Goal: Task Accomplishment & Management: Complete application form

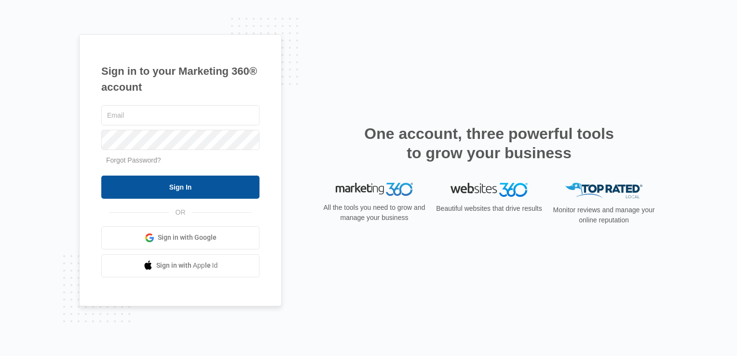
type input "[EMAIL_ADDRESS][DOMAIN_NAME]"
click at [162, 184] on input "Sign In" at bounding box center [180, 187] width 158 height 23
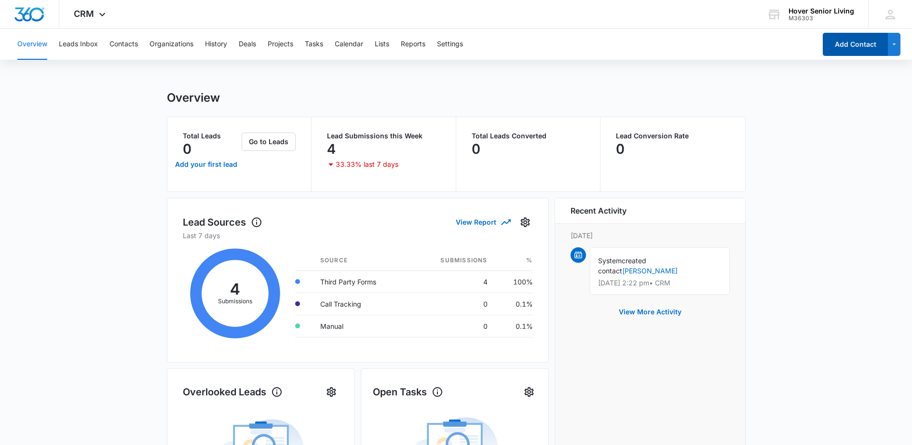
click at [848, 47] on button "Add Contact" at bounding box center [855, 44] width 65 height 23
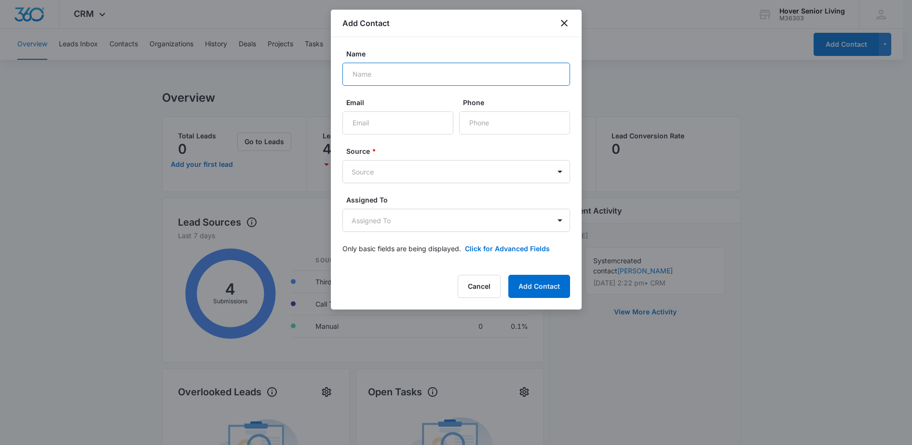
click at [417, 72] on input "Name" at bounding box center [457, 74] width 228 height 23
type input "Justin Williams"
click at [401, 120] on input "Email" at bounding box center [398, 122] width 111 height 23
drag, startPoint x: 435, startPoint y: 123, endPoint x: 447, endPoint y: 106, distance: 20.8
click at [435, 123] on input "Email" at bounding box center [398, 122] width 111 height 23
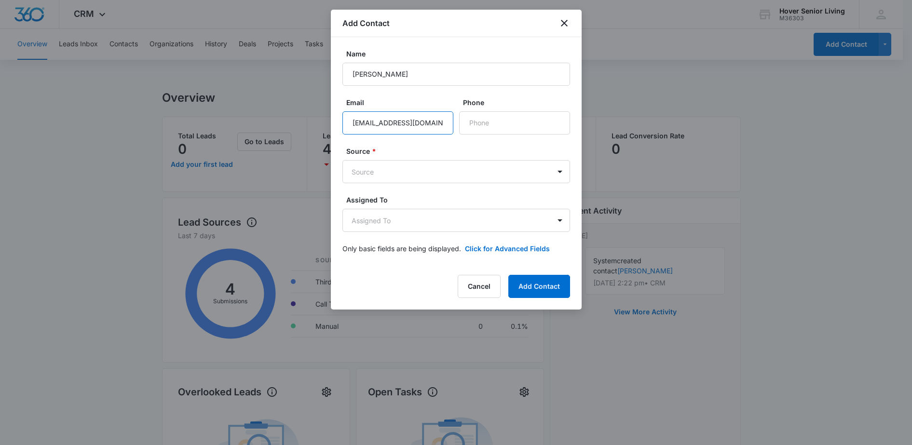
scroll to position [0, 4]
type input "pixelbender2001@hayoo.com"
type input "(720) 202-5377"
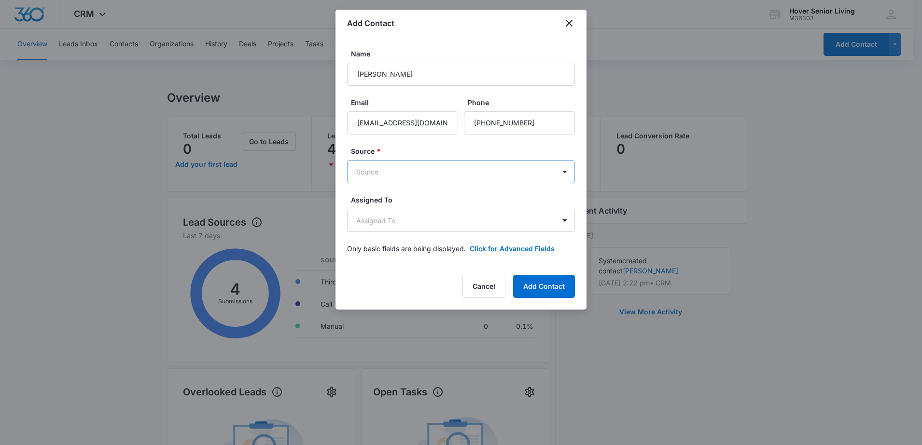
click at [459, 164] on body "CRM Apps Reputation Forms CRM Email Social POS Content Ads Intelligence Files B…" at bounding box center [461, 394] width 922 height 789
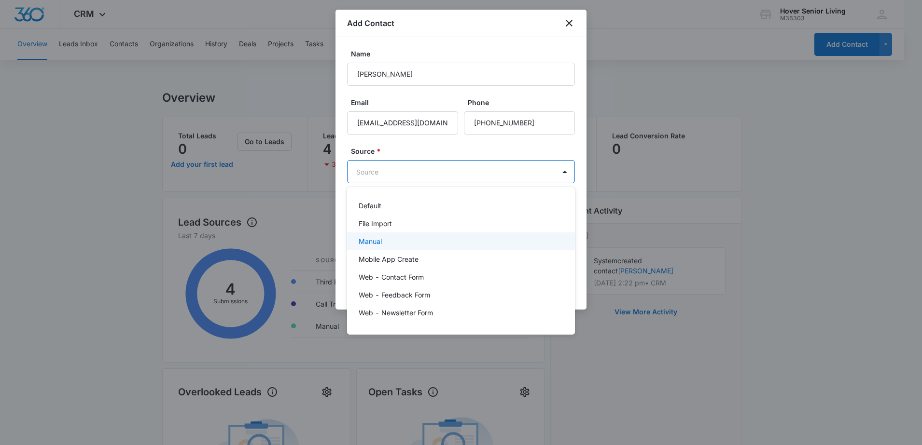
click at [403, 234] on div "Manual" at bounding box center [461, 242] width 228 height 18
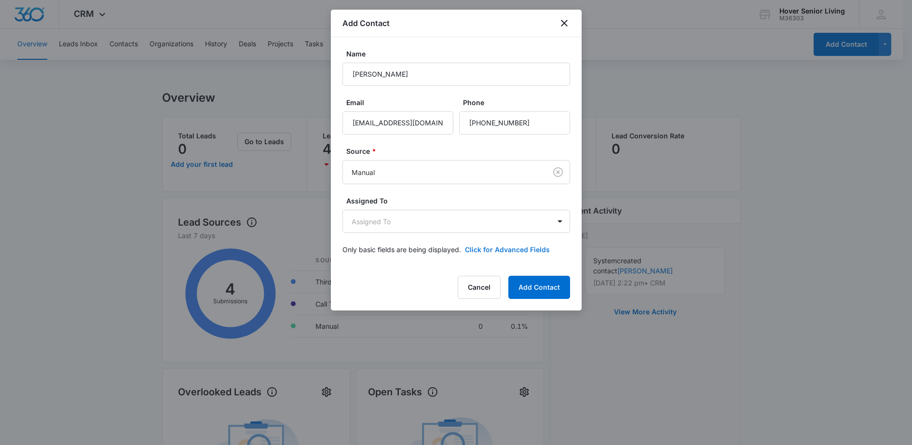
click at [511, 253] on button "Click for Advanced Fields" at bounding box center [507, 250] width 85 height 10
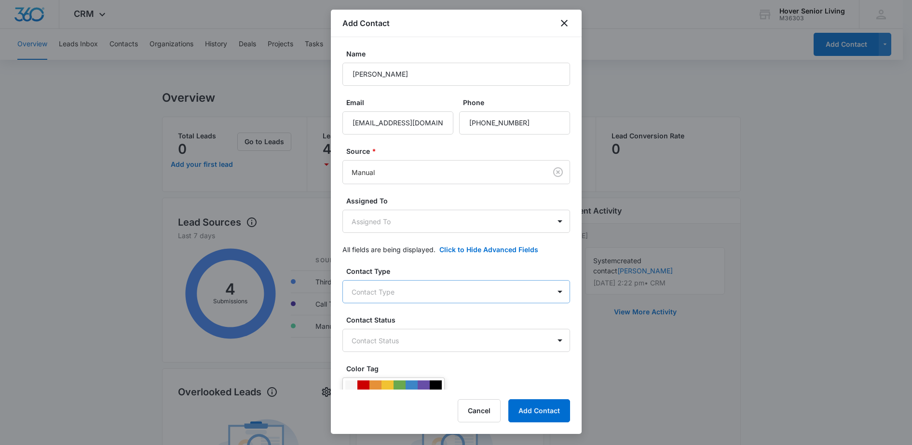
click at [486, 301] on body "CRM Apps Reputation Forms CRM Email Social POS Content Ads Intelligence Files B…" at bounding box center [456, 394] width 912 height 789
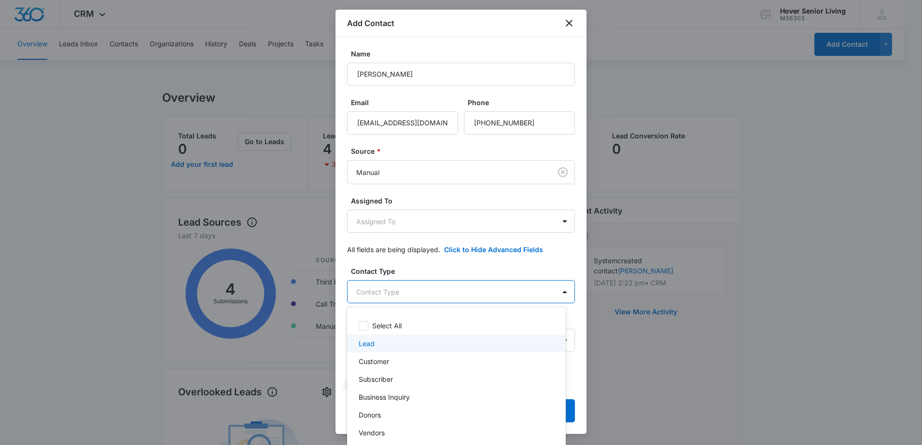
click at [428, 341] on div "Lead" at bounding box center [456, 344] width 194 height 10
click at [557, 261] on div at bounding box center [461, 222] width 922 height 445
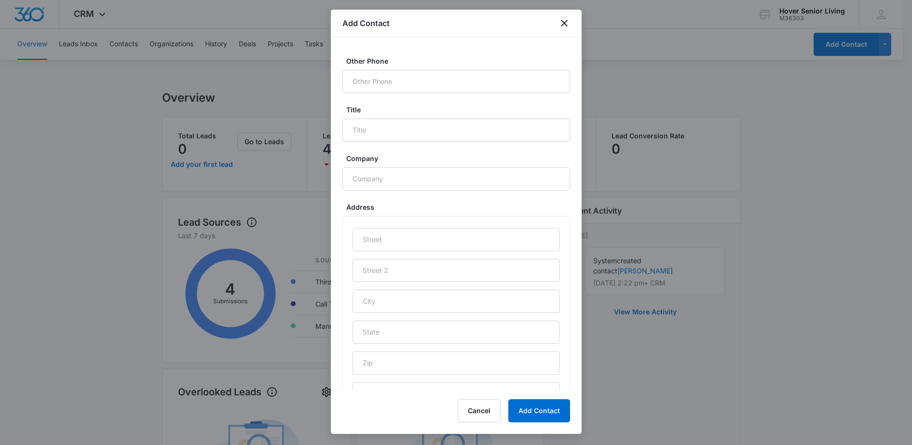
scroll to position [391, 0]
click at [424, 121] on input "Title" at bounding box center [457, 122] width 228 height 23
click at [402, 239] on input "text" at bounding box center [456, 231] width 207 height 23
type input "2815 Humbolt Circle"
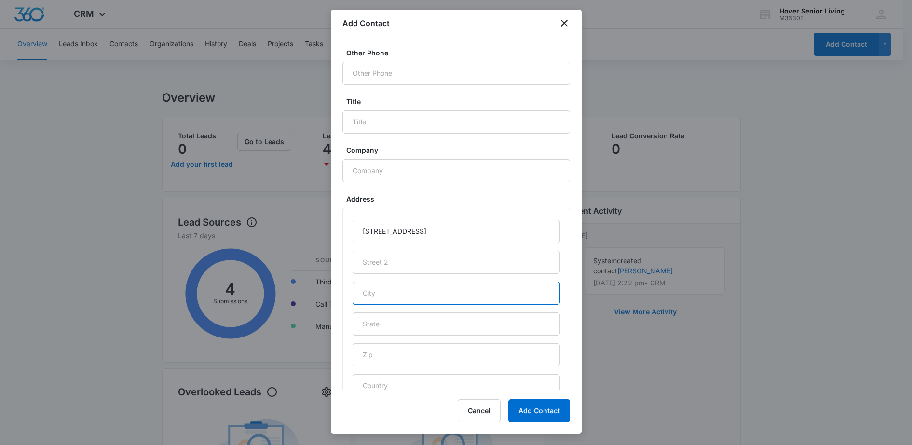
drag, startPoint x: 429, startPoint y: 293, endPoint x: 442, endPoint y: 288, distance: 14.7
click at [442, 288] on input "text" at bounding box center [456, 293] width 207 height 23
type input "Longmont"
type input "CO"
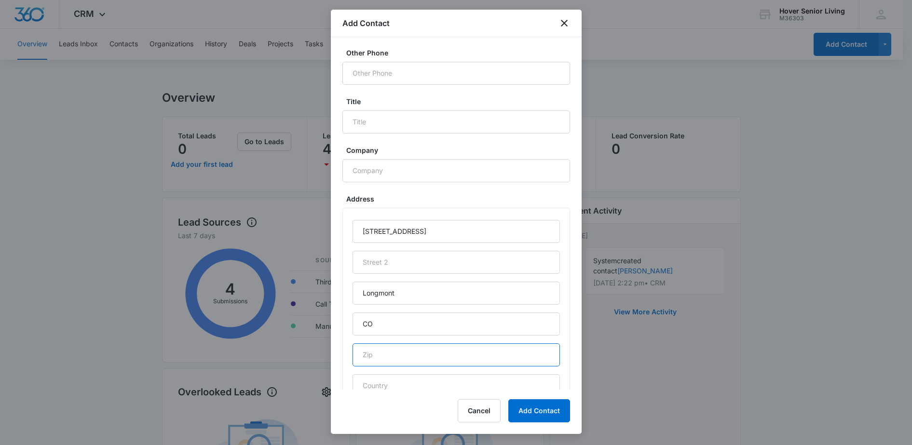
click at [456, 361] on input "text" at bounding box center [456, 355] width 207 height 23
type input "80503"
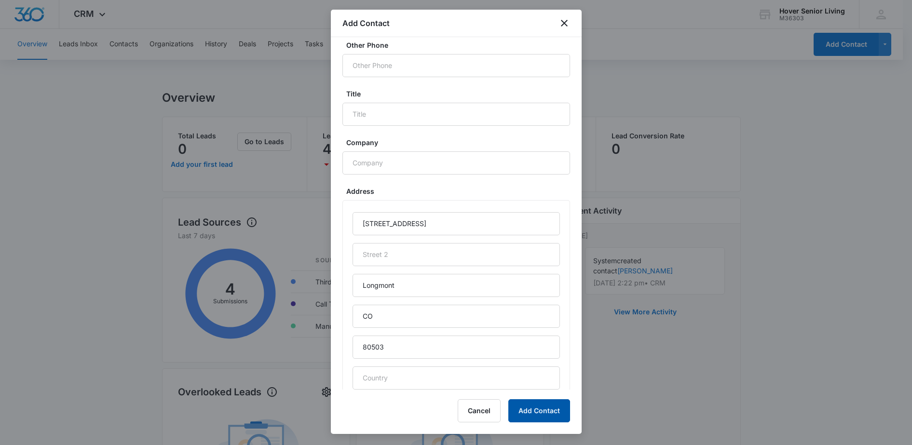
click at [535, 407] on button "Add Contact" at bounding box center [540, 411] width 62 height 23
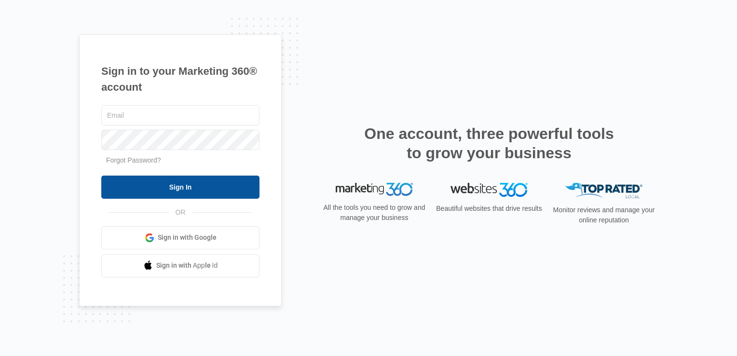
type input "[EMAIL_ADDRESS][DOMAIN_NAME]"
click at [186, 185] on input "Sign In" at bounding box center [180, 187] width 158 height 23
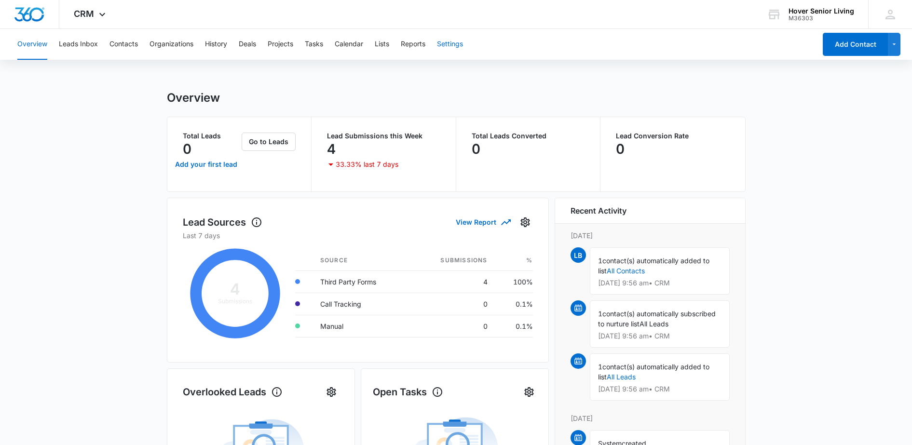
click at [442, 46] on button "Settings" at bounding box center [450, 44] width 26 height 31
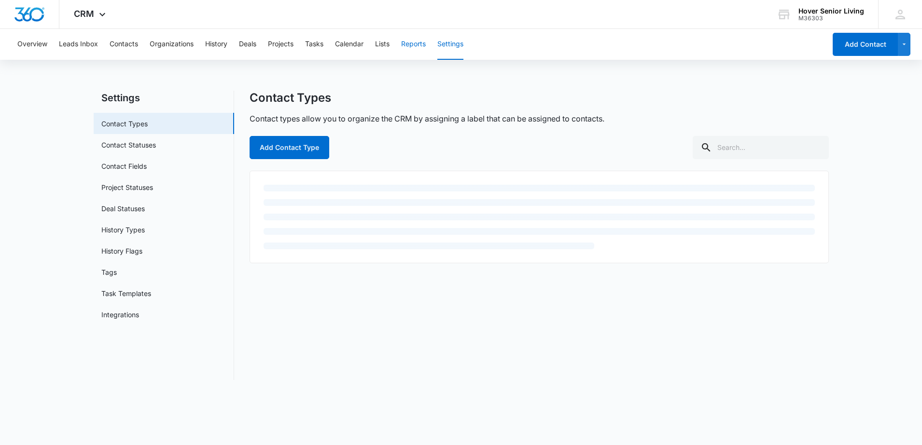
click at [414, 46] on button "Reports" at bounding box center [413, 44] width 25 height 31
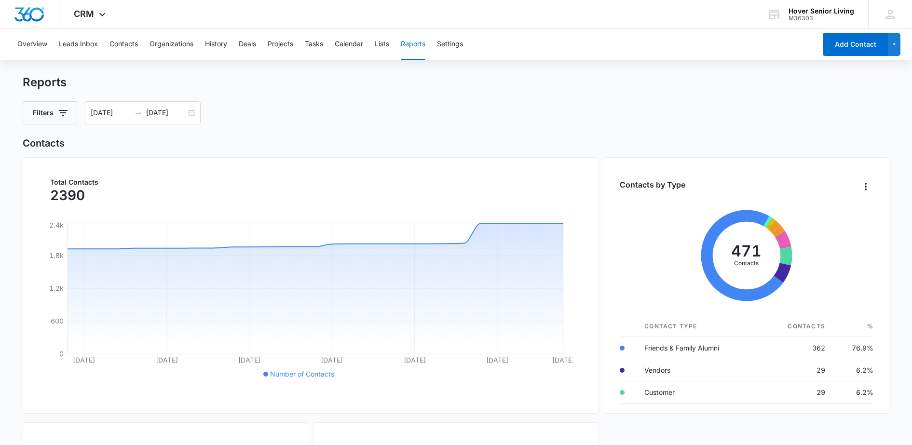
click at [449, 180] on div "Total Contacts 2390" at bounding box center [311, 192] width 544 height 26
